Goal: Transaction & Acquisition: Book appointment/travel/reservation

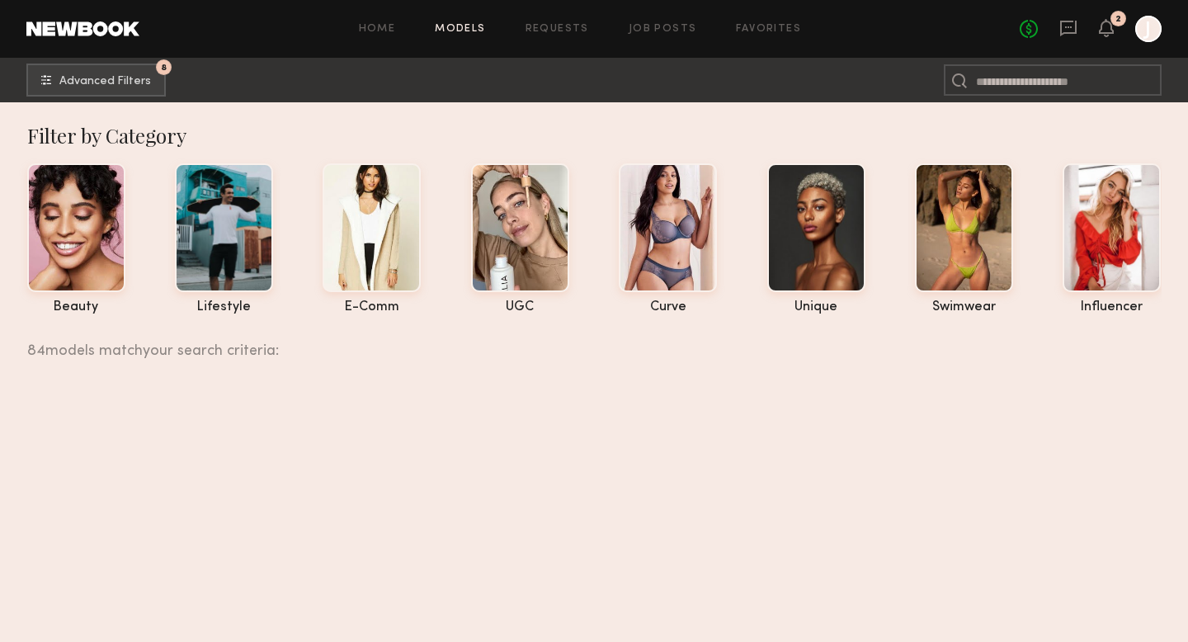
scroll to position [20886, 0]
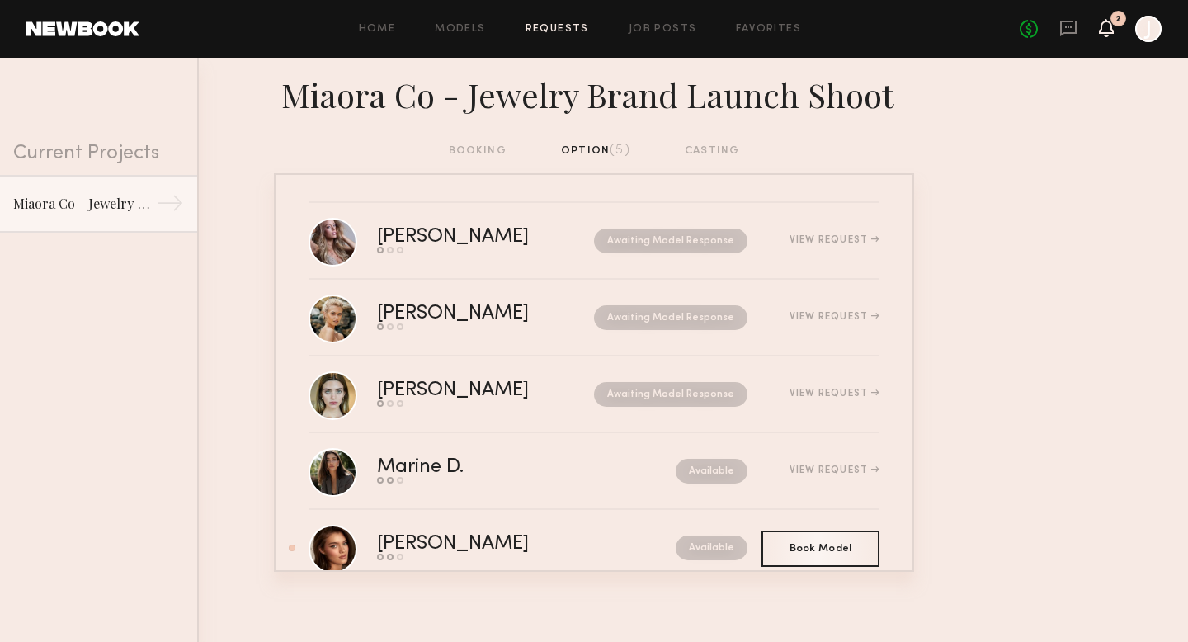
click at [1111, 24] on icon at bounding box center [1106, 27] width 13 height 12
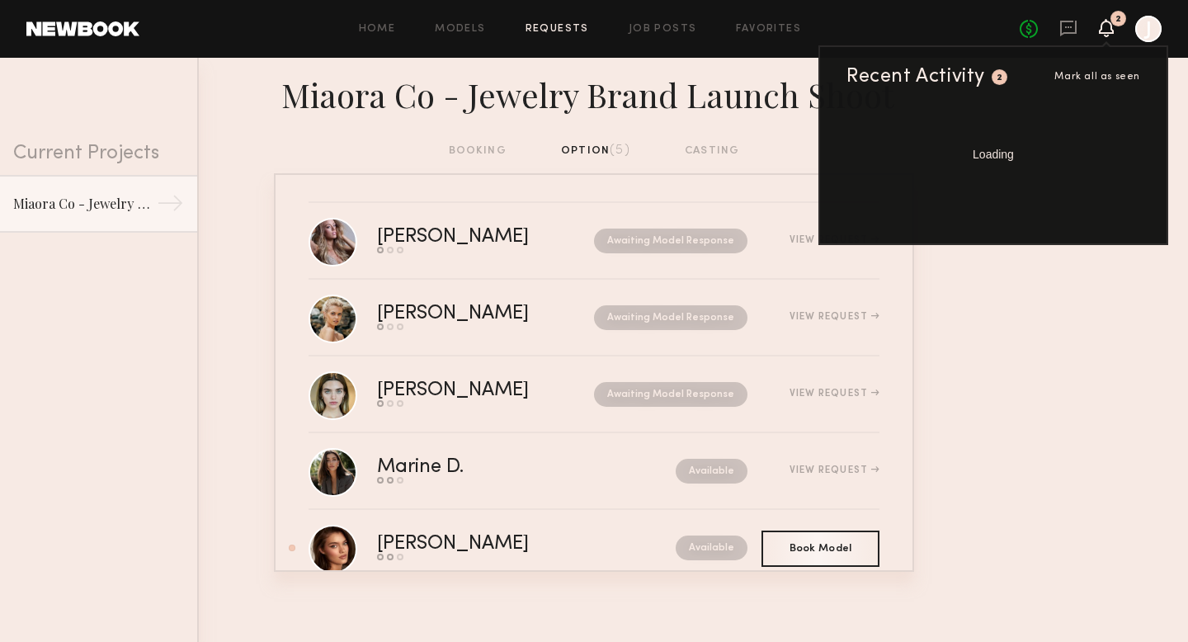
click at [1110, 31] on icon at bounding box center [1106, 27] width 13 height 12
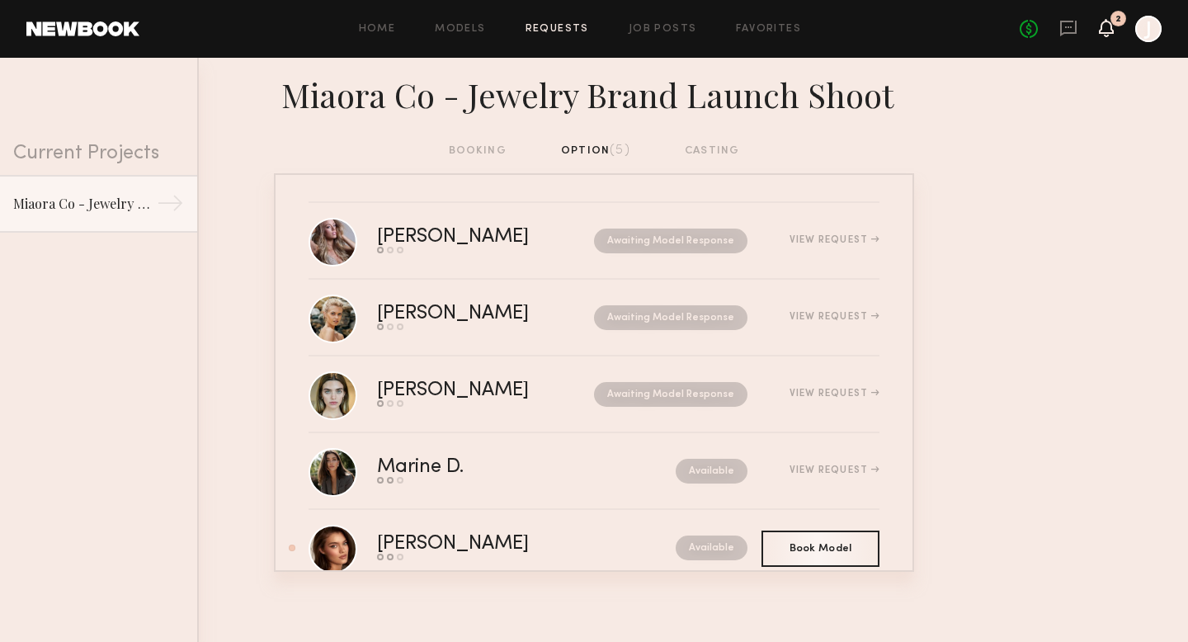
click at [1108, 32] on icon at bounding box center [1106, 27] width 13 height 12
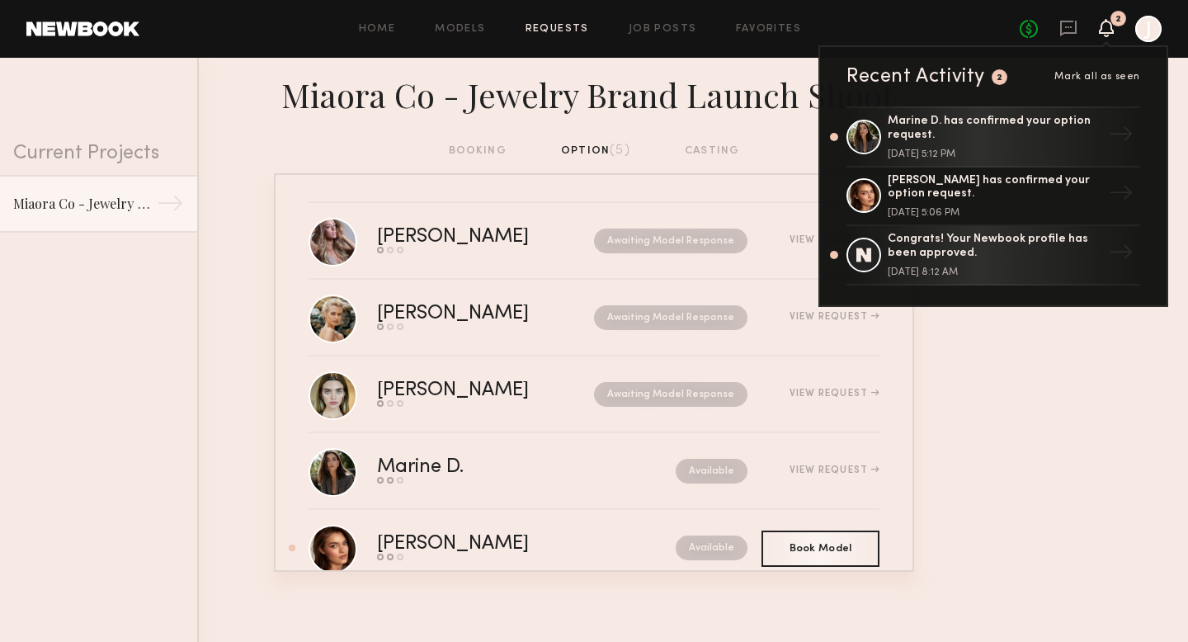
click at [1106, 21] on icon at bounding box center [1107, 20] width 2 height 2
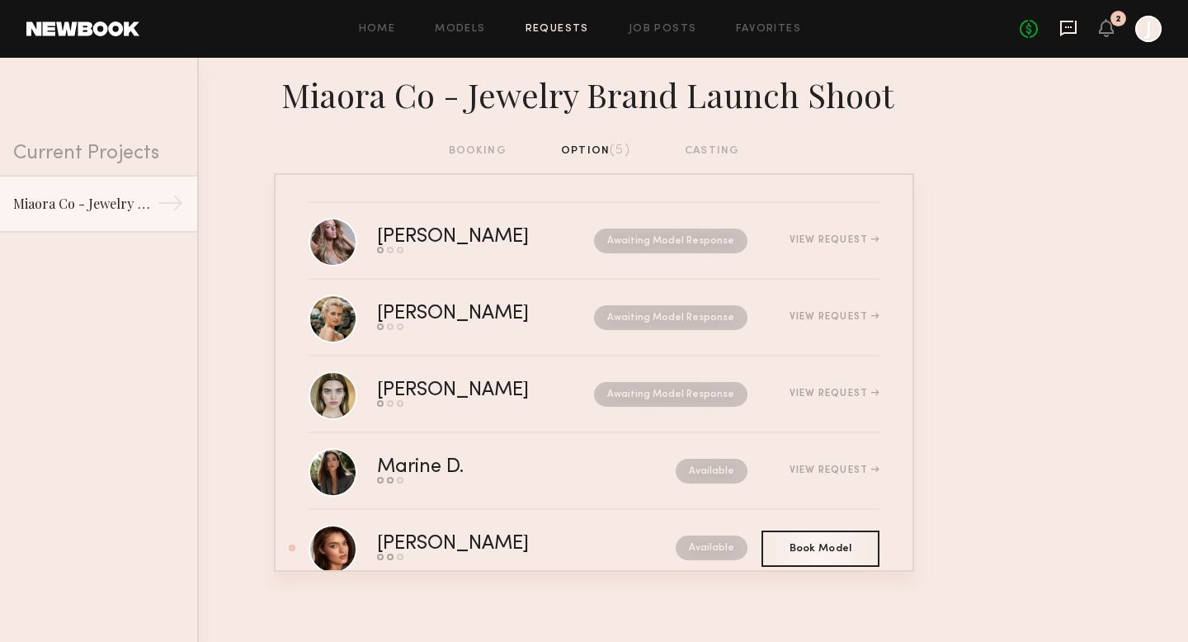
click at [1067, 31] on icon at bounding box center [1068, 28] width 18 height 18
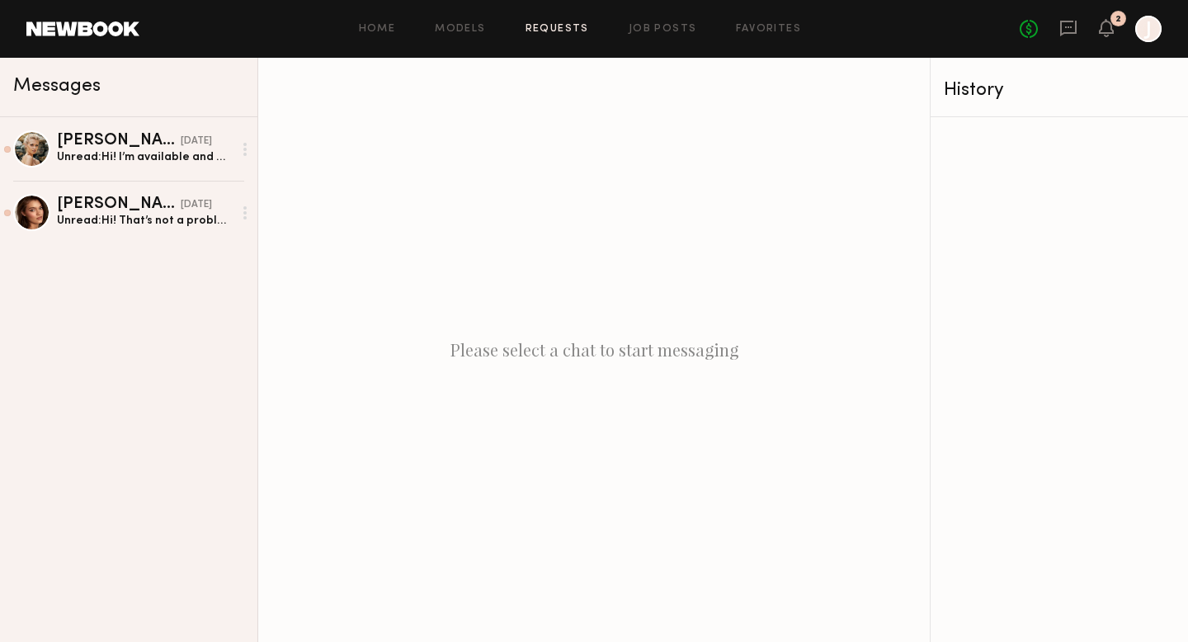
click at [543, 29] on link "Requests" at bounding box center [558, 29] width 64 height 11
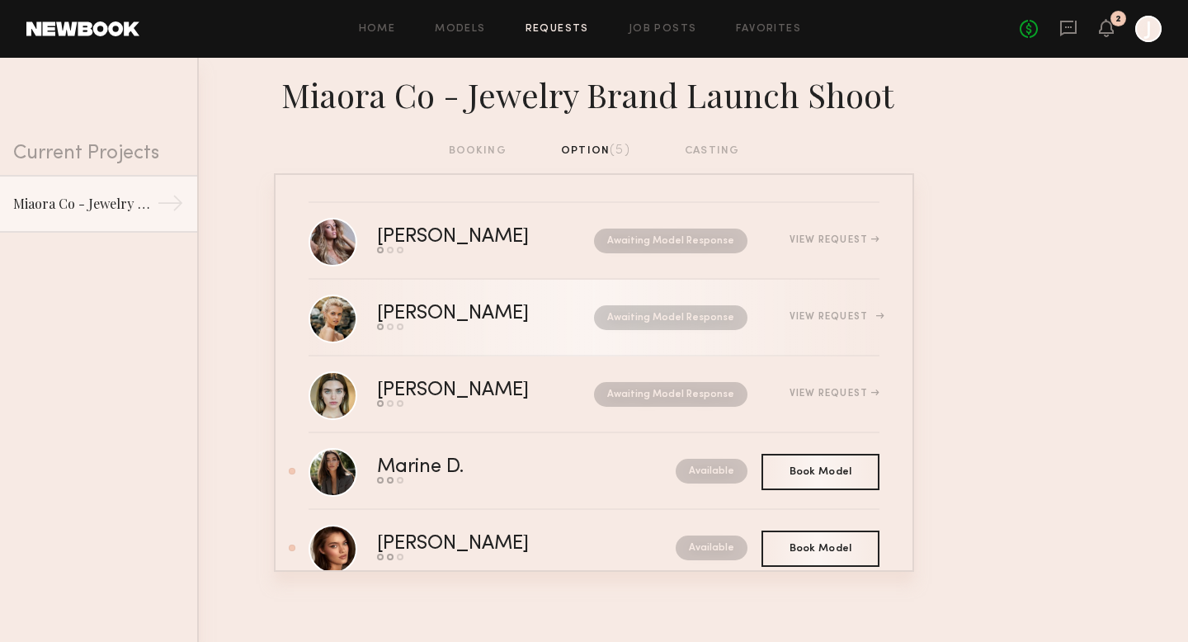
scroll to position [43, 0]
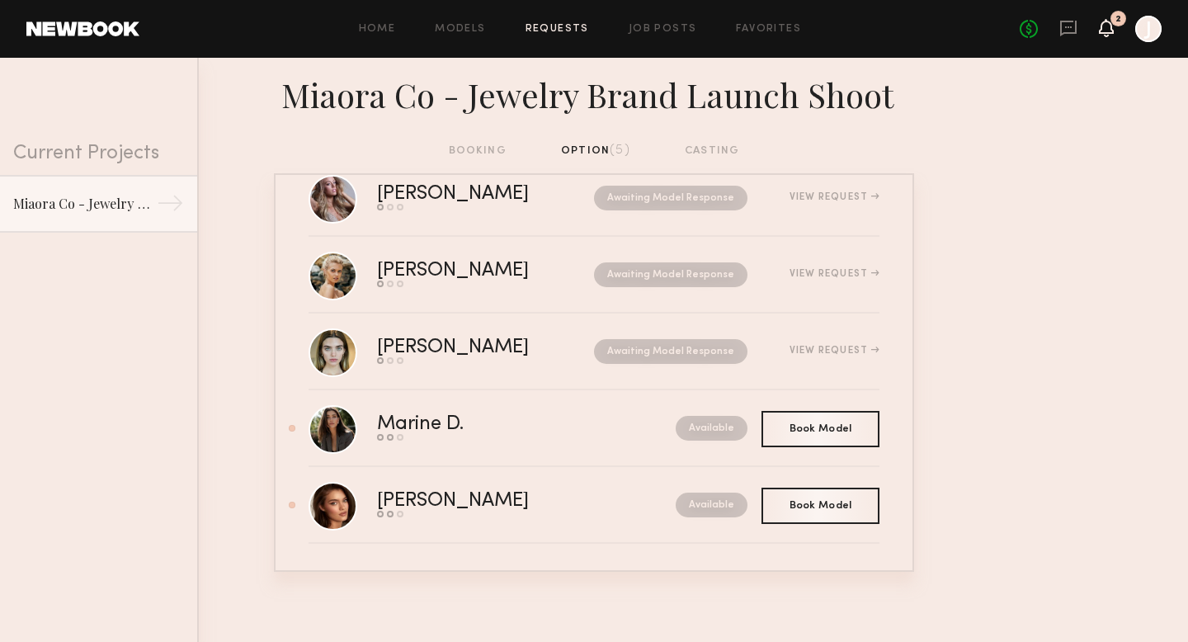
click at [1110, 35] on icon at bounding box center [1106, 28] width 15 height 18
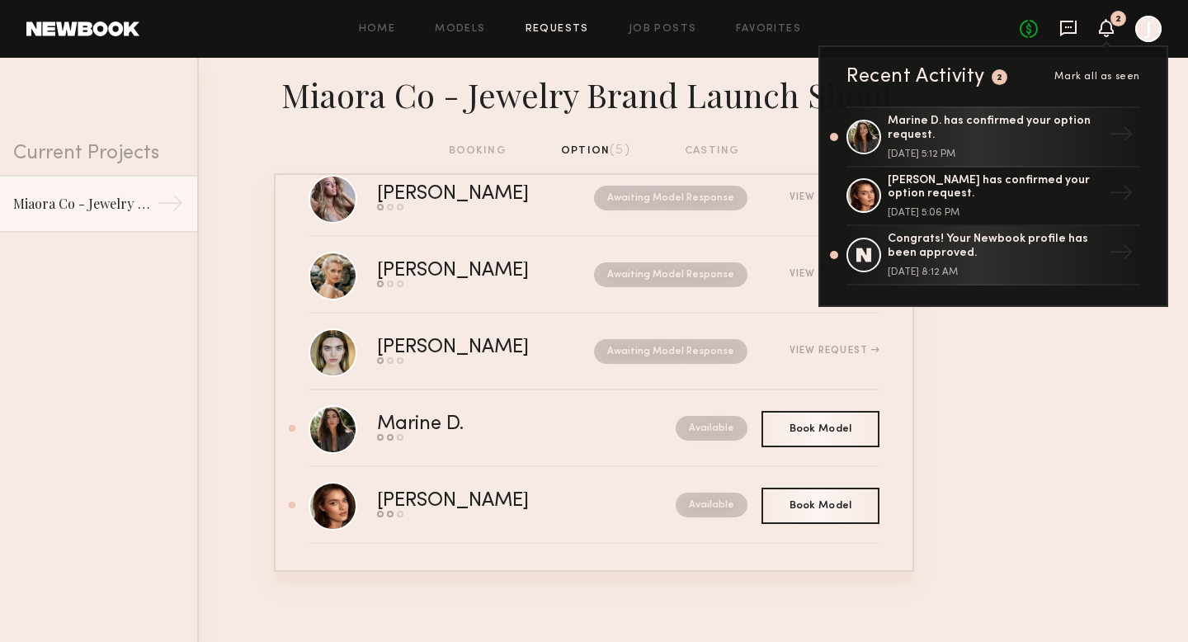
click at [1073, 27] on icon at bounding box center [1068, 28] width 18 height 18
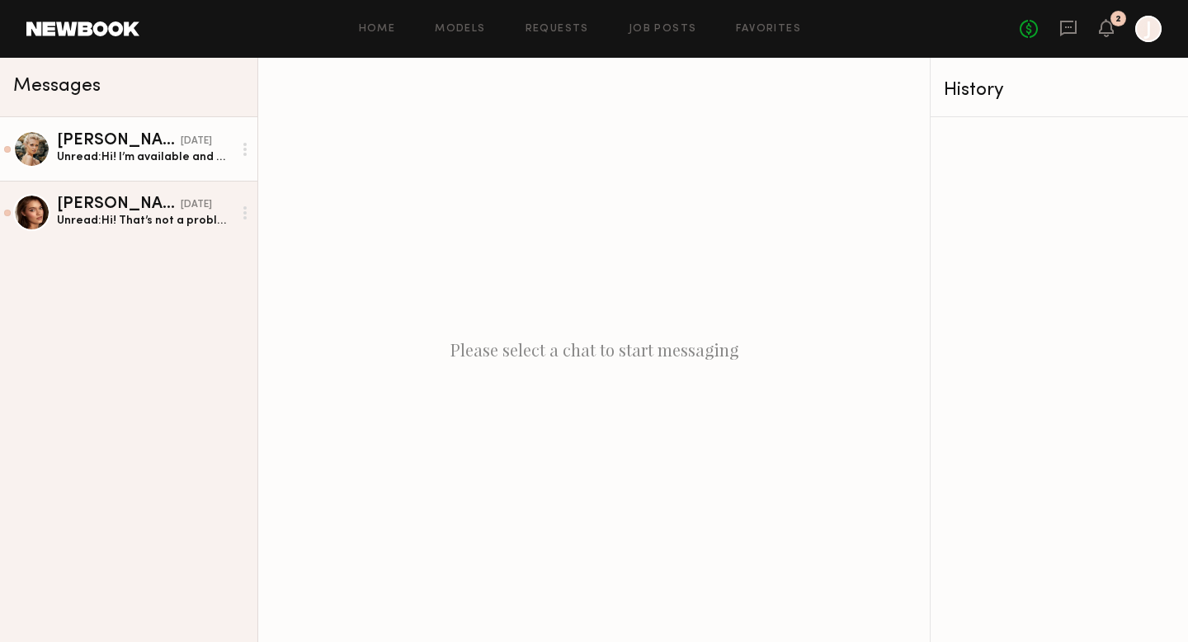
click at [102, 161] on div "Unread: Hi! I’m available and would love to shoot with you on the 14th! Is ther…" at bounding box center [145, 157] width 176 height 16
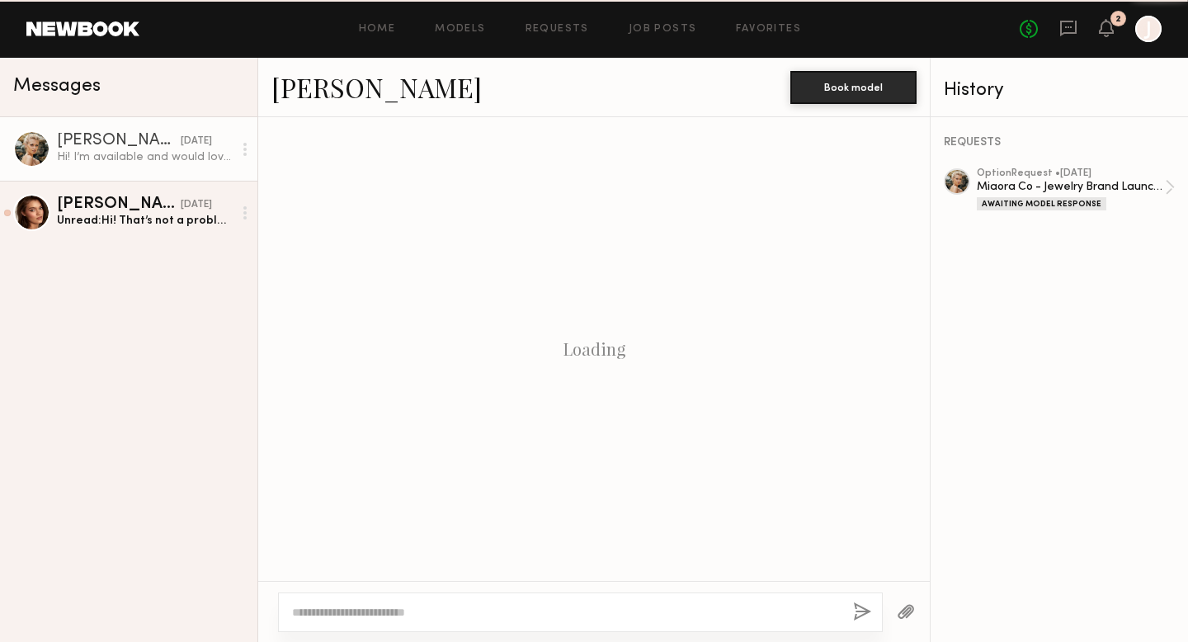
scroll to position [287, 0]
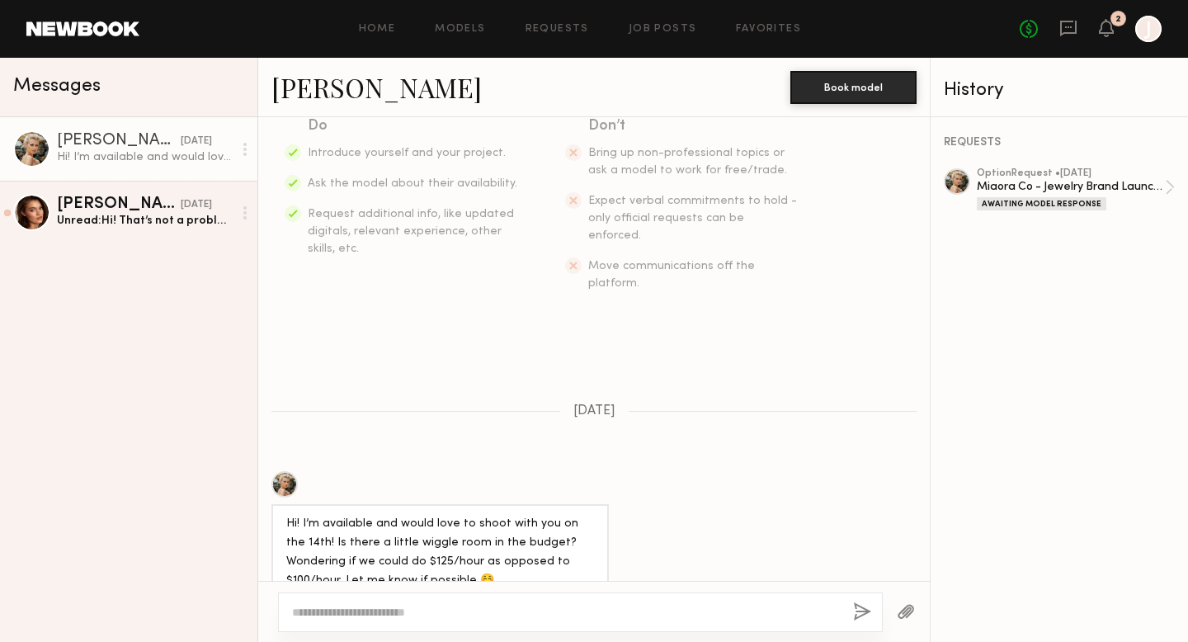
click at [281, 471] on div at bounding box center [284, 484] width 26 height 26
click at [409, 605] on textarea at bounding box center [566, 612] width 548 height 17
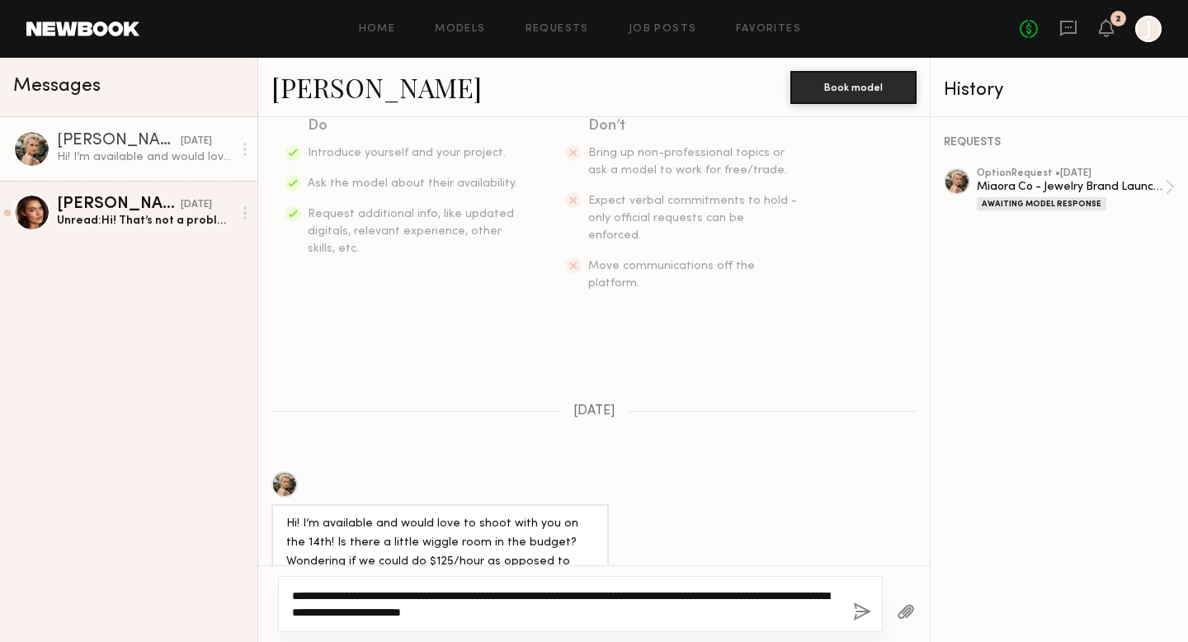
drag, startPoint x: 563, startPoint y: 614, endPoint x: 422, endPoint y: 617, distance: 141.1
click at [422, 617] on textarea "**********" at bounding box center [566, 603] width 548 height 33
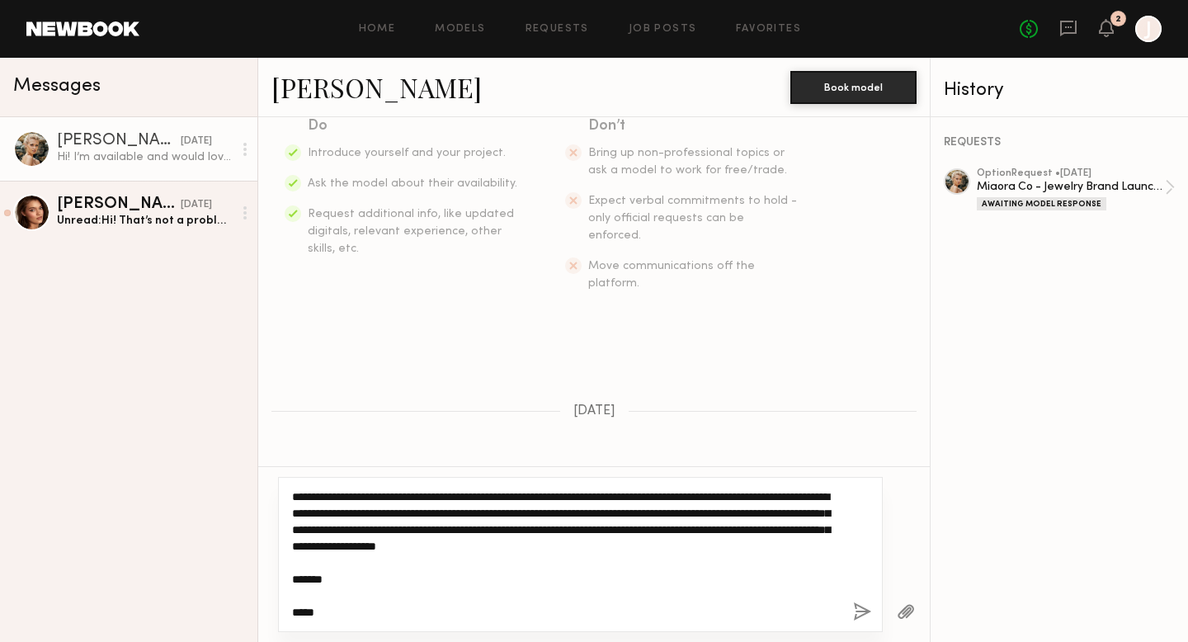
scroll to position [401, 0]
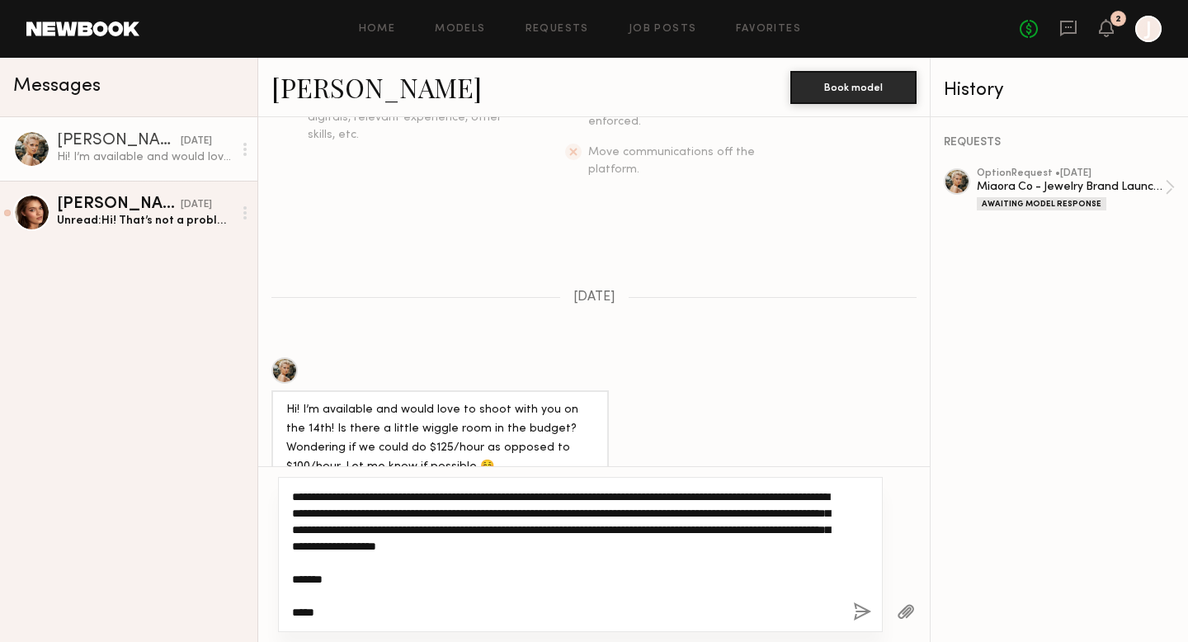
drag, startPoint x: 366, startPoint y: 615, endPoint x: 290, endPoint y: 572, distance: 86.5
click at [290, 572] on div "**********" at bounding box center [580, 554] width 605 height 155
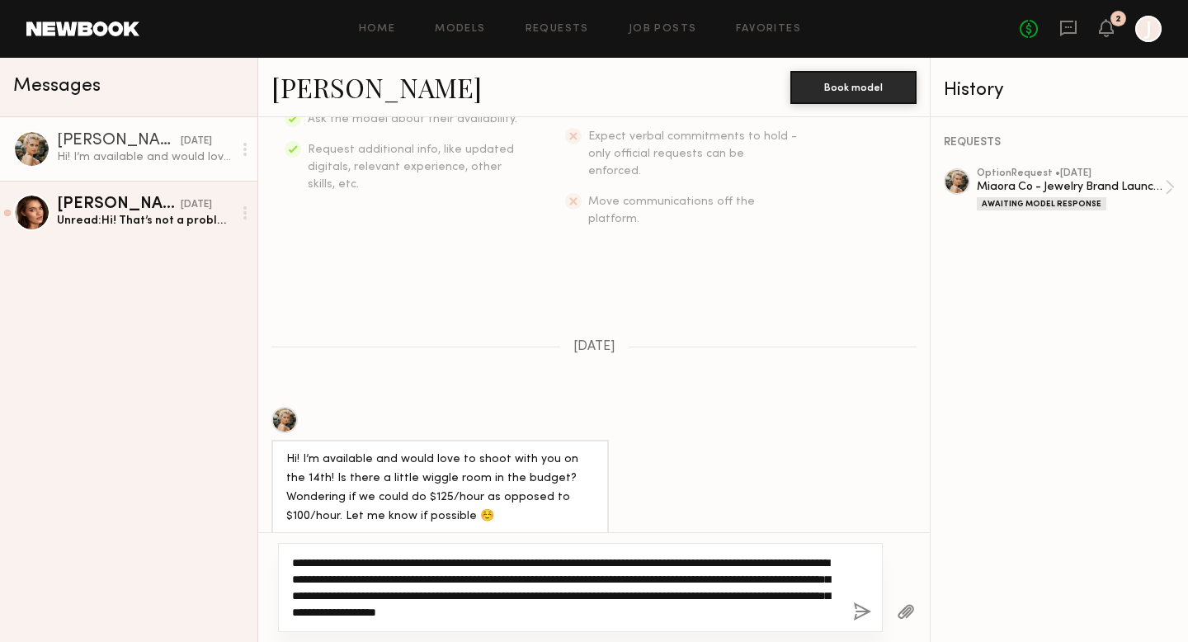
scroll to position [335, 0]
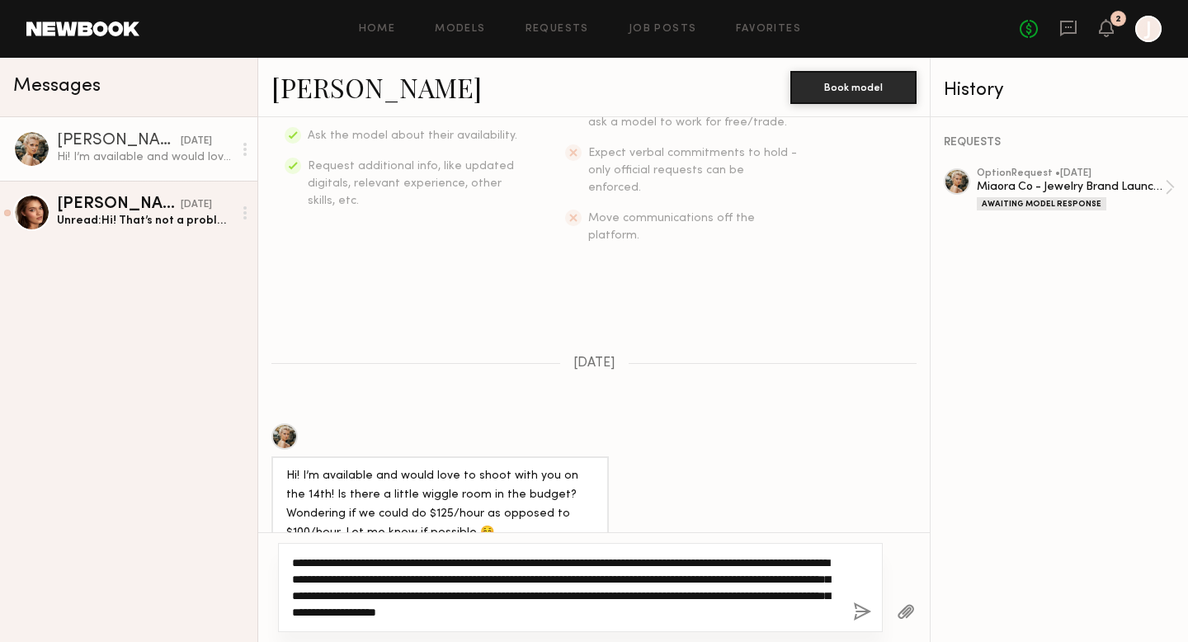
drag, startPoint x: 384, startPoint y: 578, endPoint x: 802, endPoint y: 559, distance: 417.9
click at [802, 559] on textarea "**********" at bounding box center [566, 587] width 548 height 66
click at [771, 615] on textarea "**********" at bounding box center [566, 587] width 548 height 66
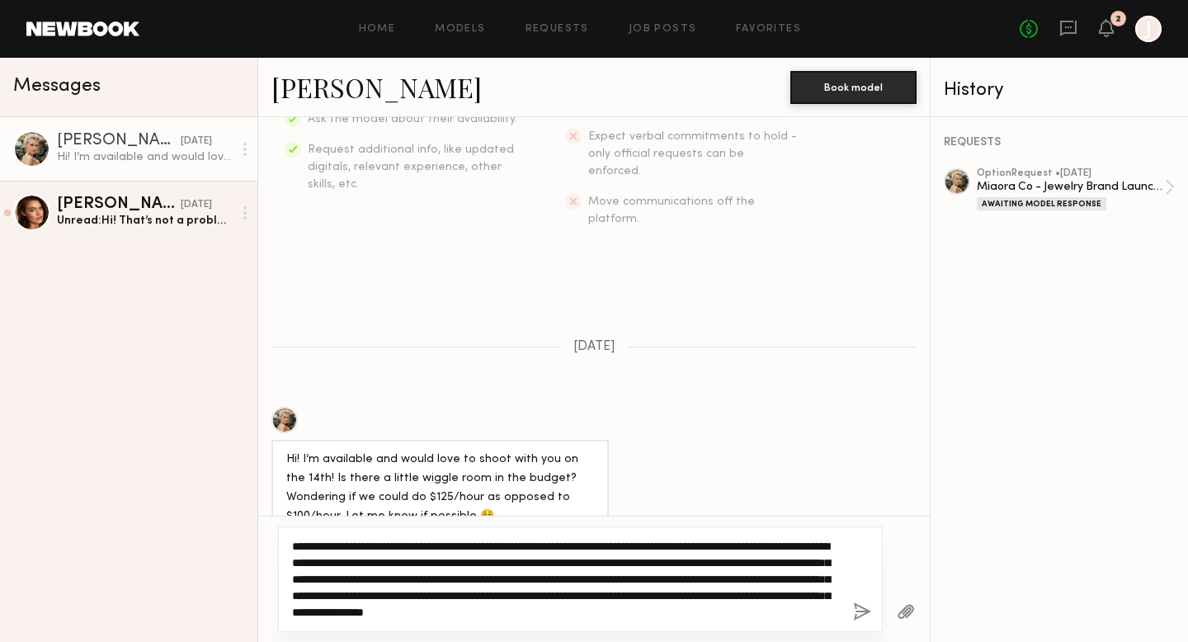
type textarea "**********"
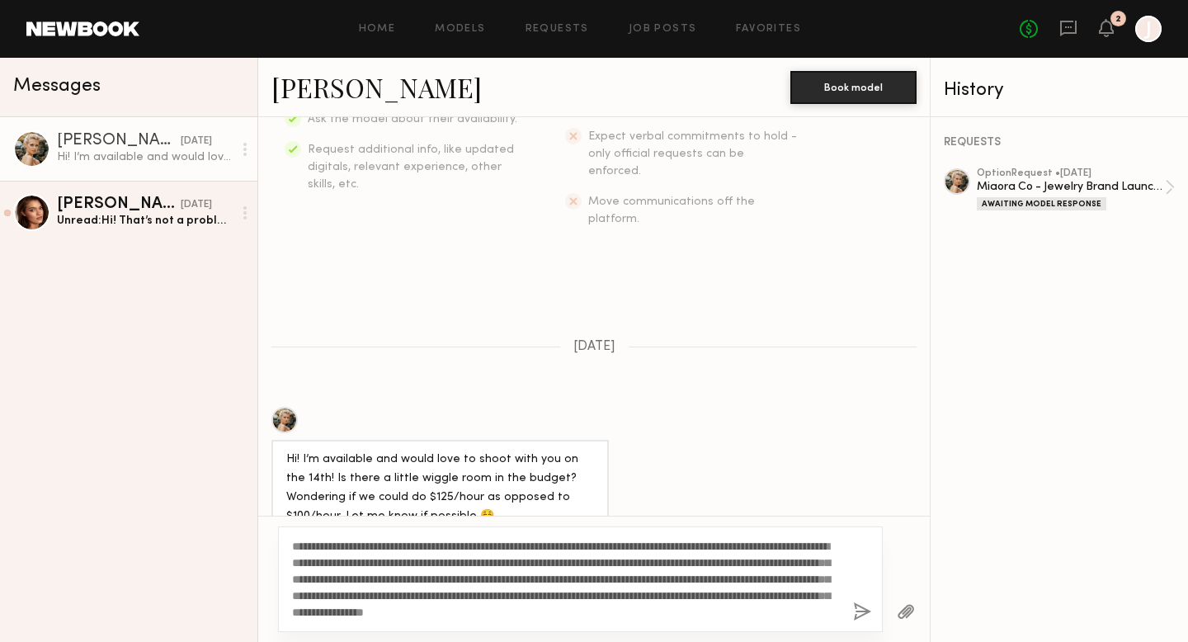
click at [858, 610] on button "button" at bounding box center [862, 612] width 18 height 21
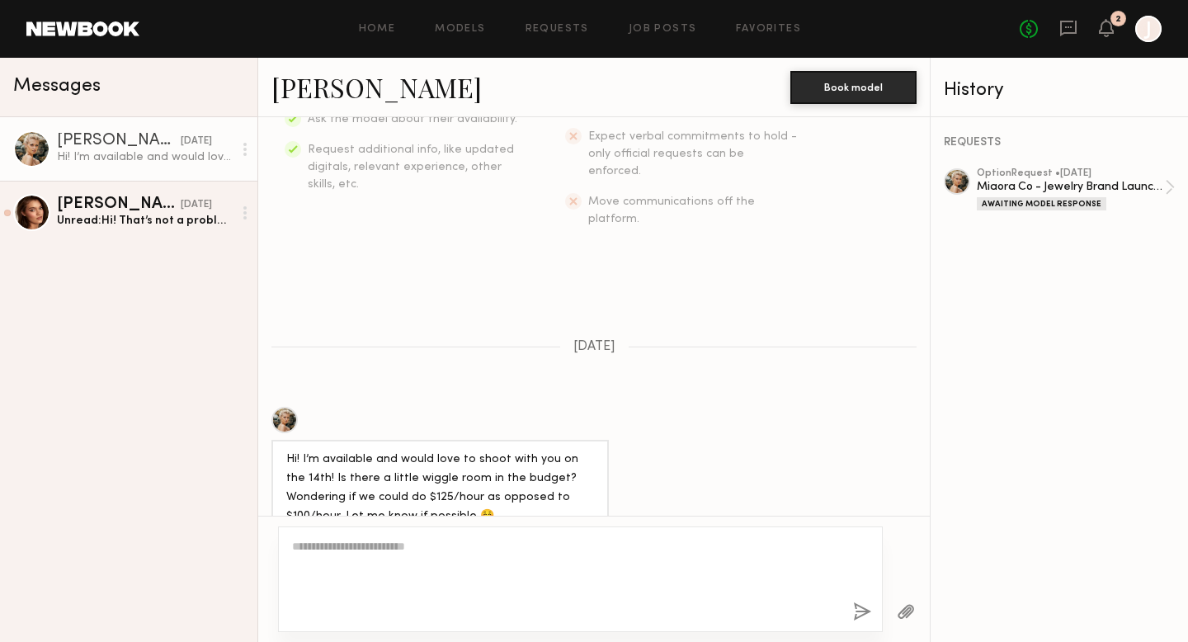
scroll to position [754, 0]
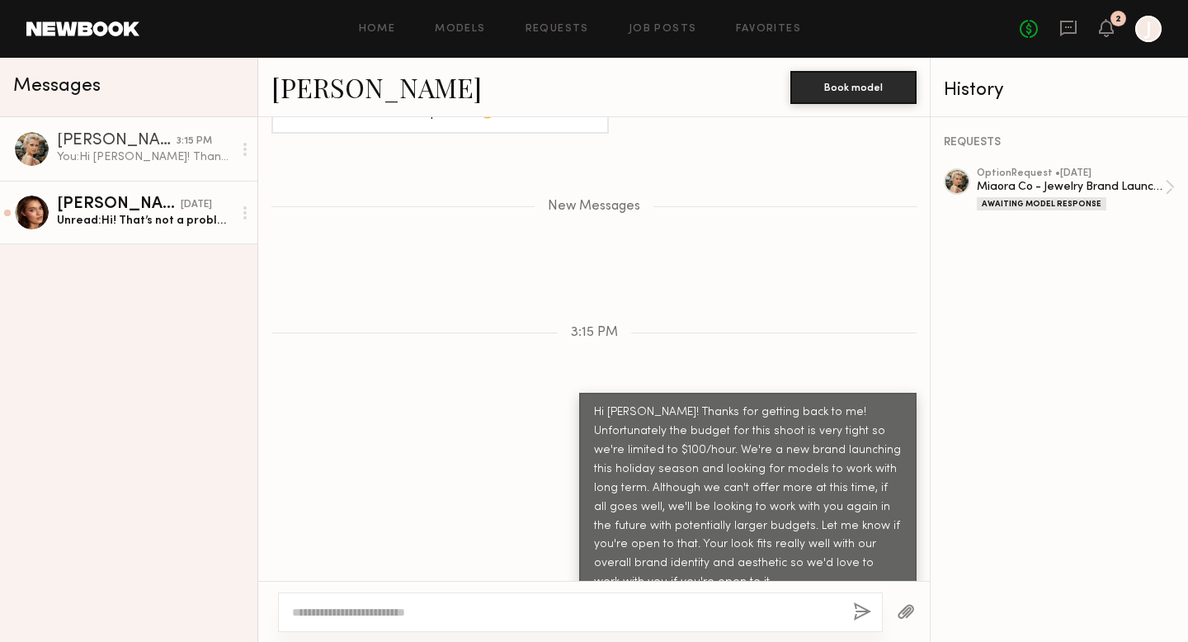
click at [130, 223] on div "Unread: Hi! That’s not a problem at all :) I could also bring some makeup produ…" at bounding box center [145, 221] width 176 height 16
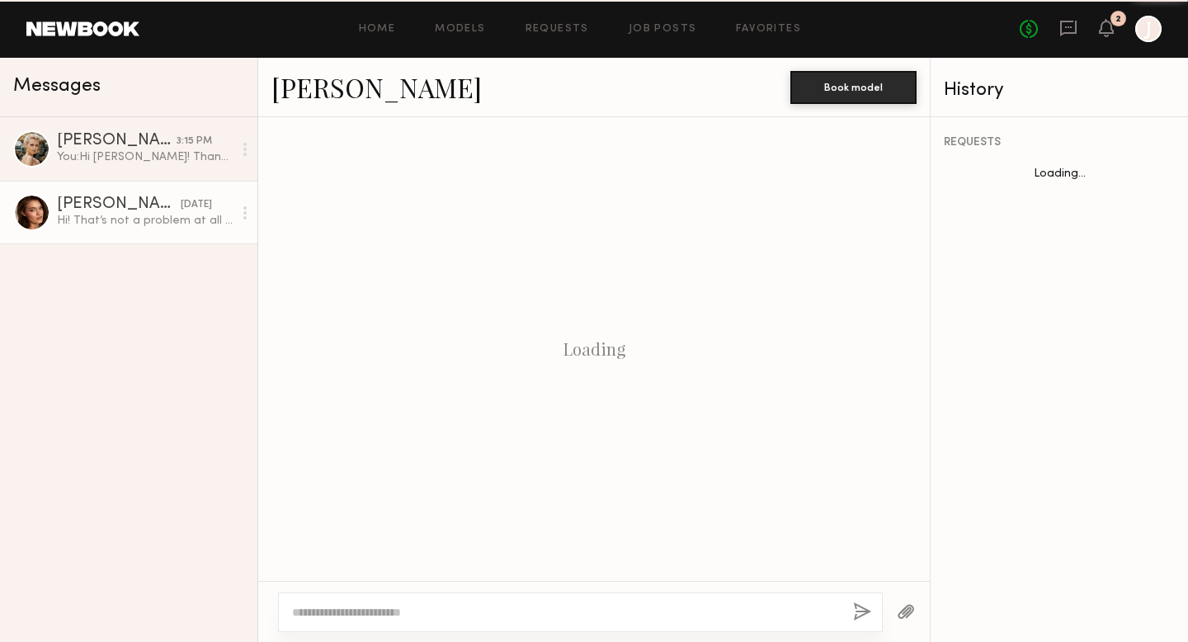
scroll to position [389, 0]
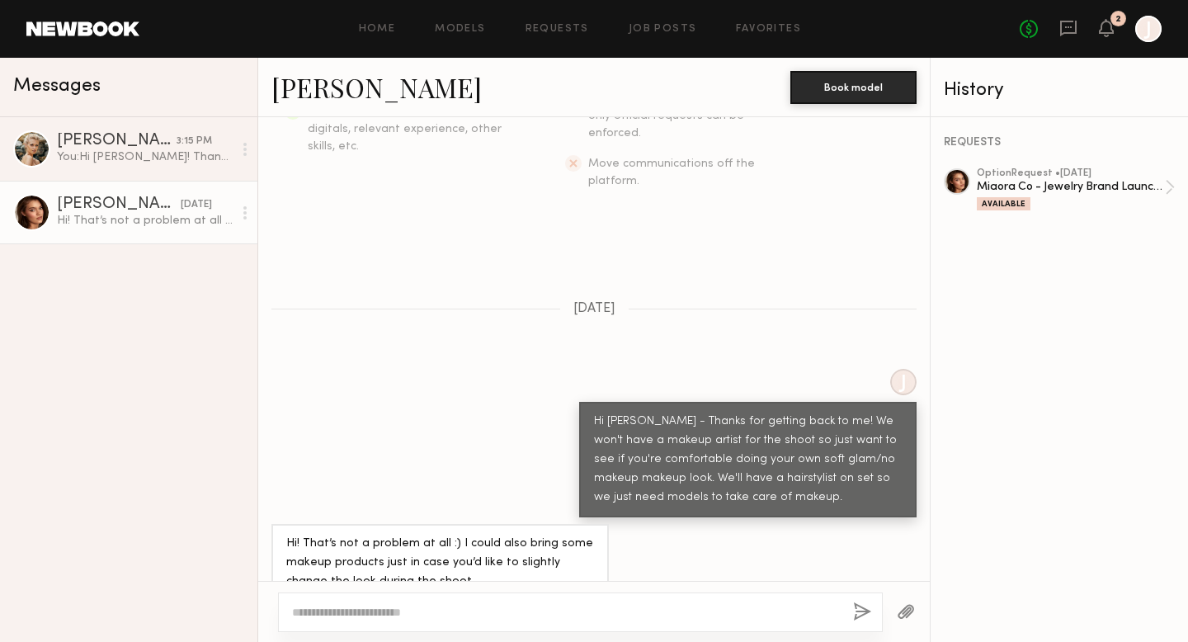
click at [512, 602] on div at bounding box center [580, 612] width 605 height 40
click at [501, 612] on textarea at bounding box center [566, 612] width 548 height 17
type textarea "********"
click at [565, 34] on link "Requests" at bounding box center [558, 29] width 64 height 11
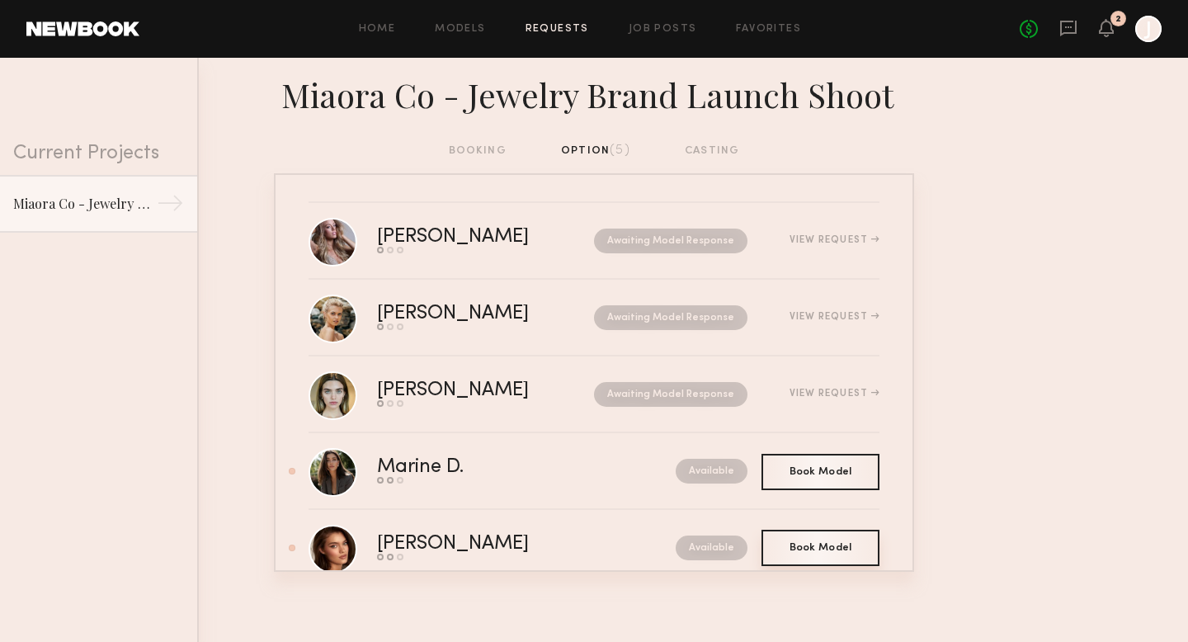
click at [870, 550] on div "Book Model Book" at bounding box center [821, 548] width 118 height 36
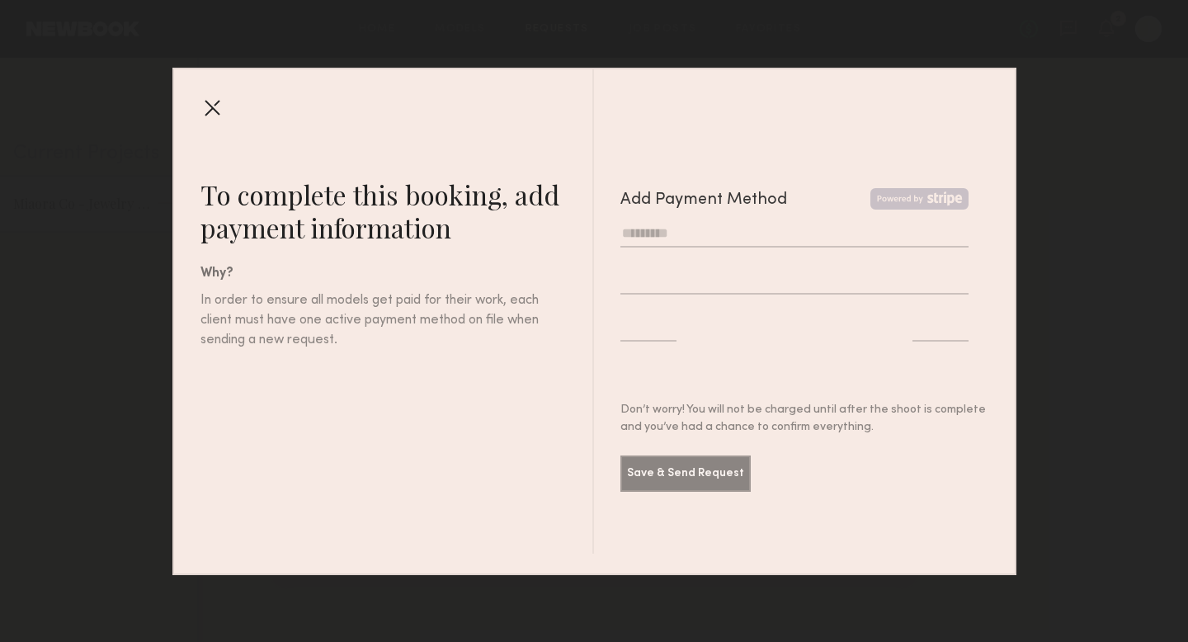
click at [745, 229] on input "text" at bounding box center [794, 233] width 348 height 27
type input "**********"
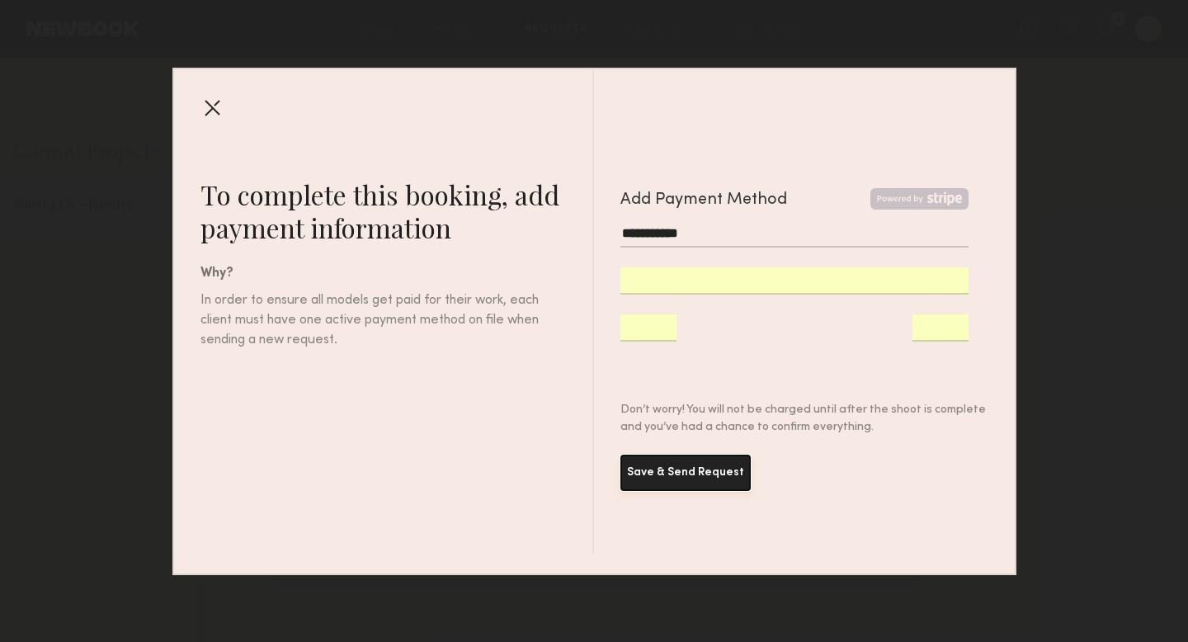
click at [699, 478] on button "Save & Send Request" at bounding box center [685, 473] width 130 height 36
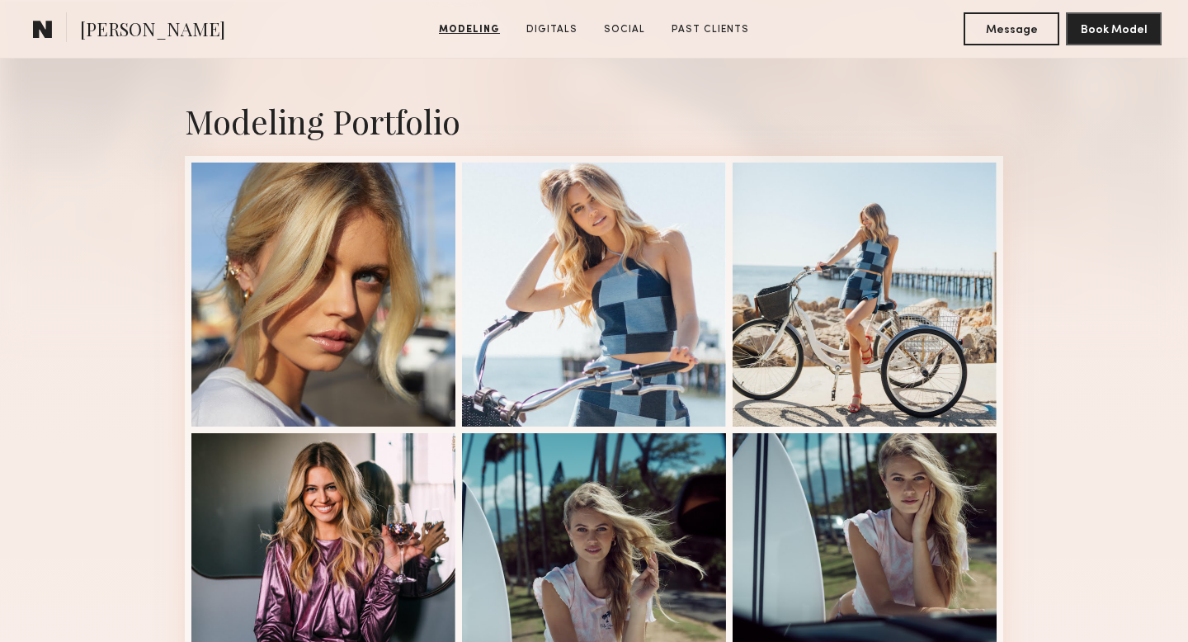
scroll to position [384, 0]
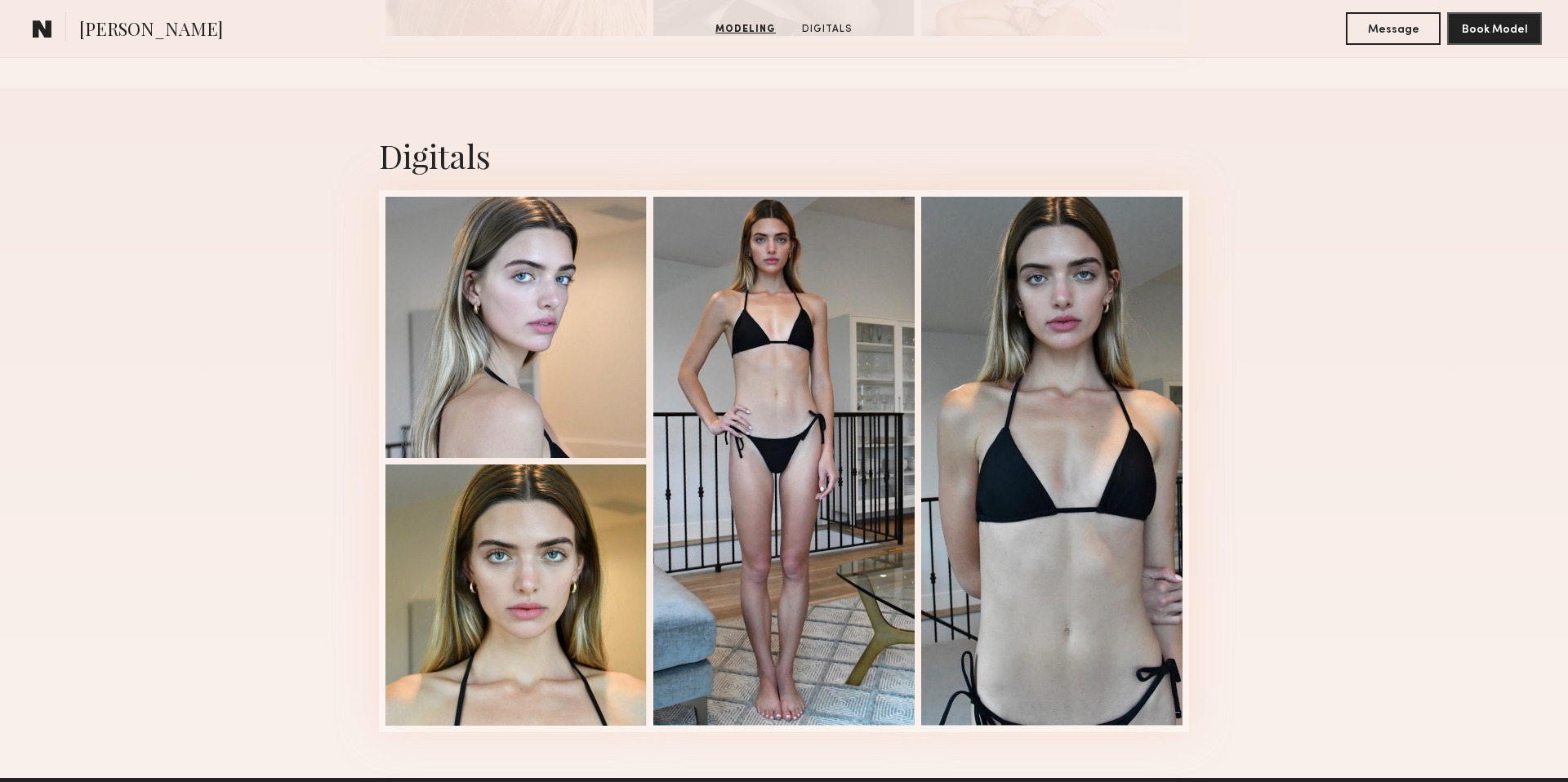
scroll to position [1105, 0]
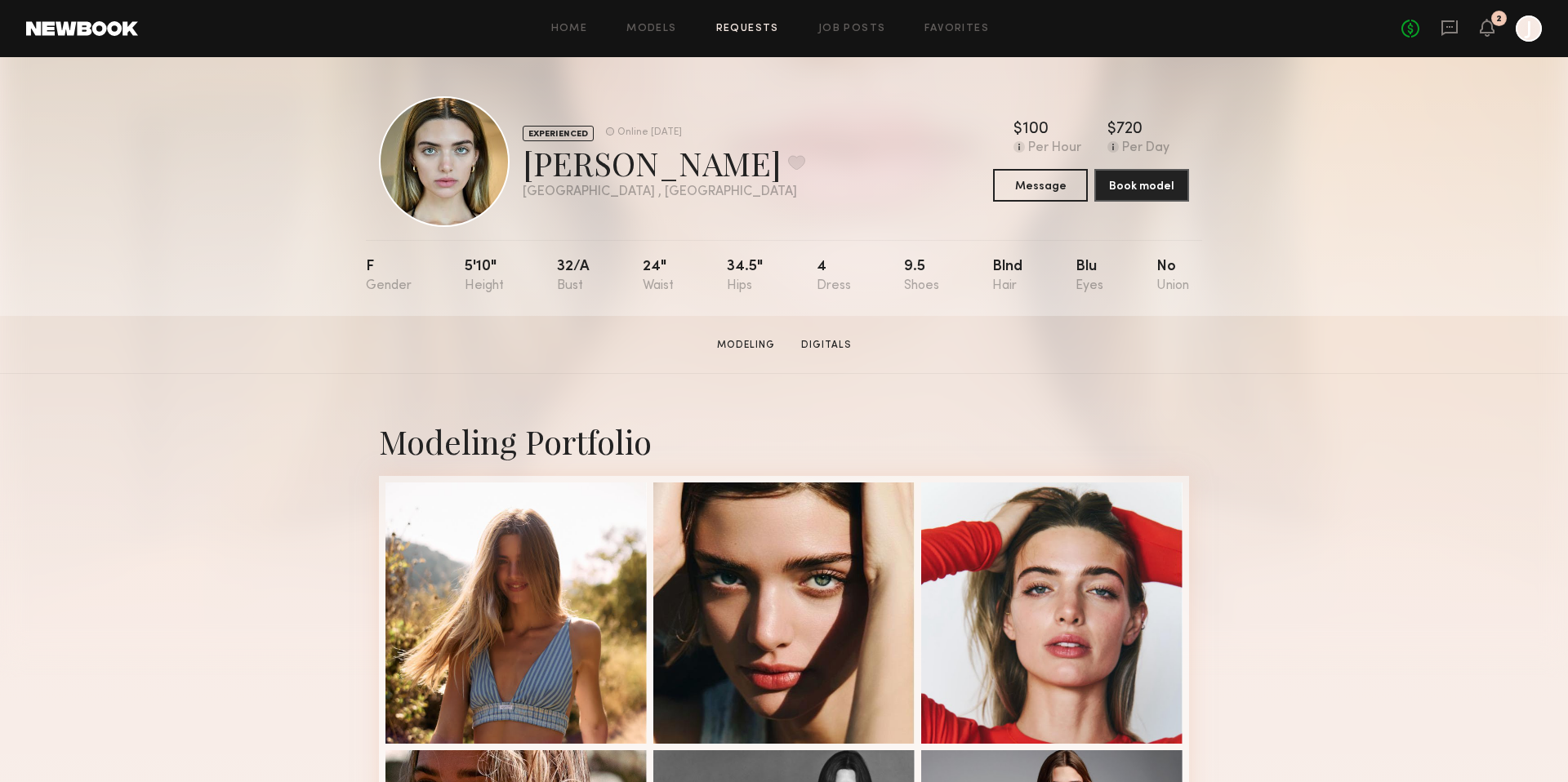
click at [747, 27] on link "Requests" at bounding box center [748, 29] width 63 height 11
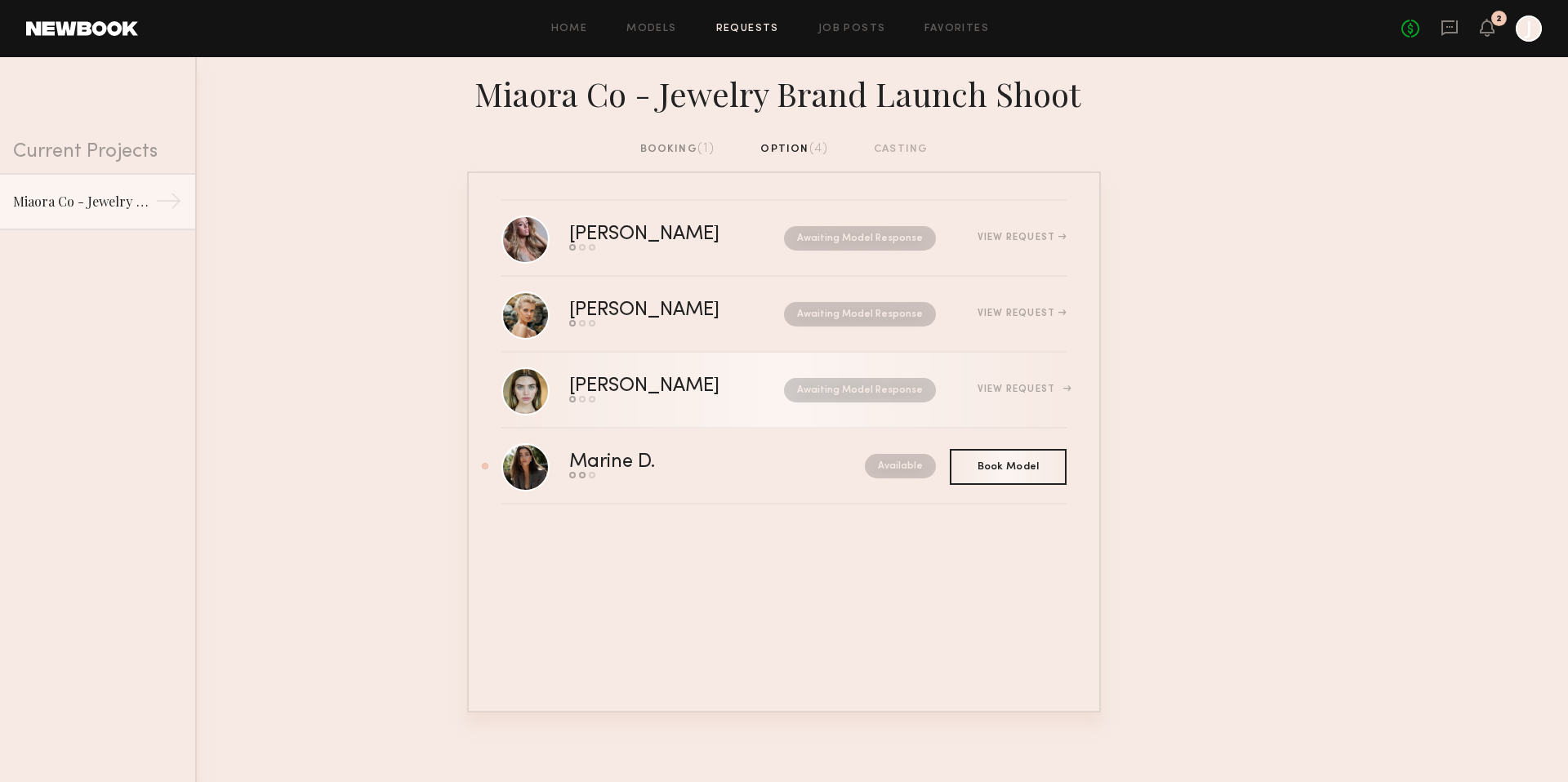
click at [1023, 384] on div "View Request" at bounding box center [1002, 390] width 131 height 12
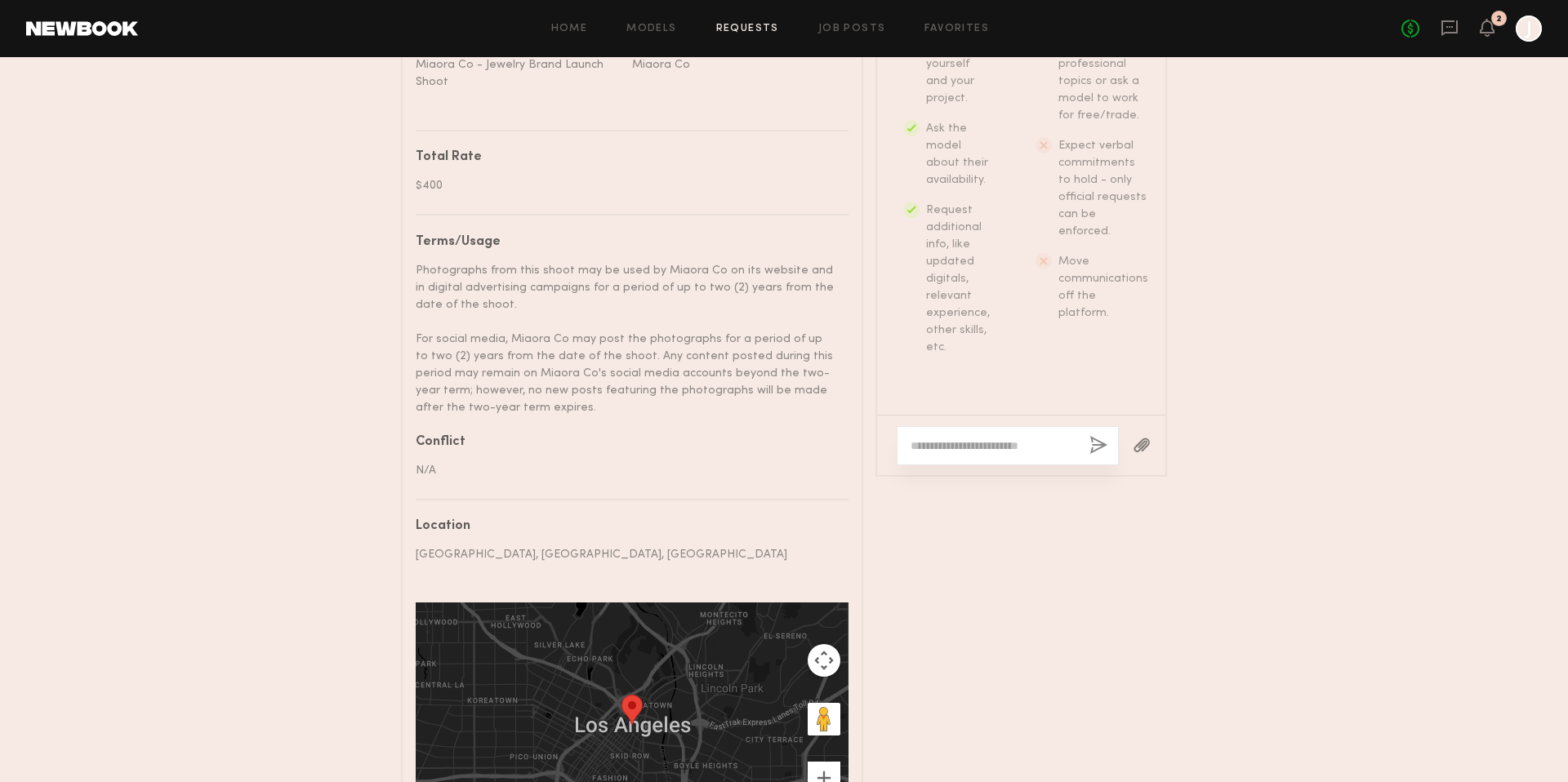
scroll to position [1245, 0]
